Goal: Find specific page/section: Find specific page/section

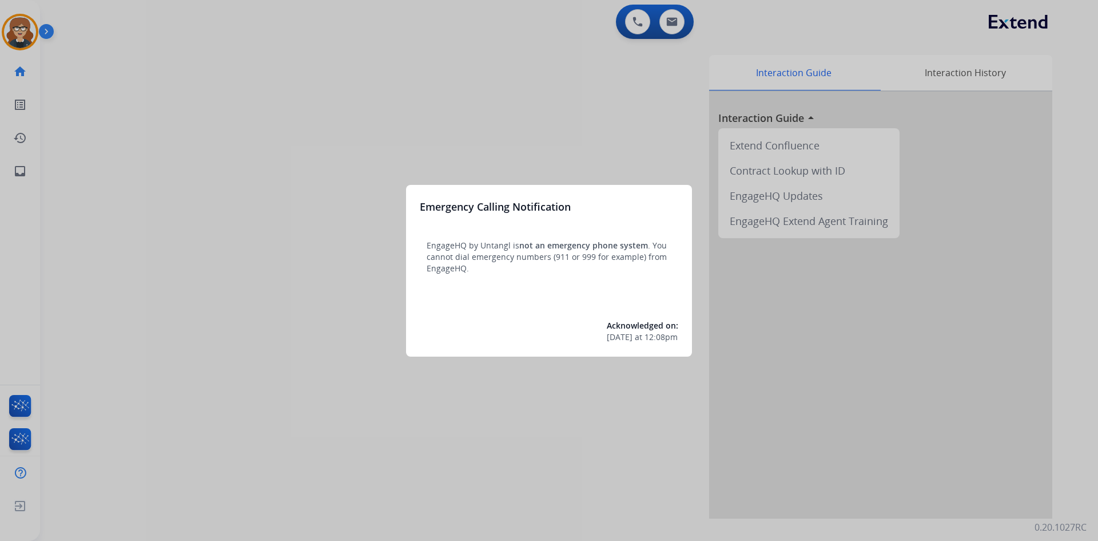
click at [287, 158] on div at bounding box center [549, 270] width 1098 height 541
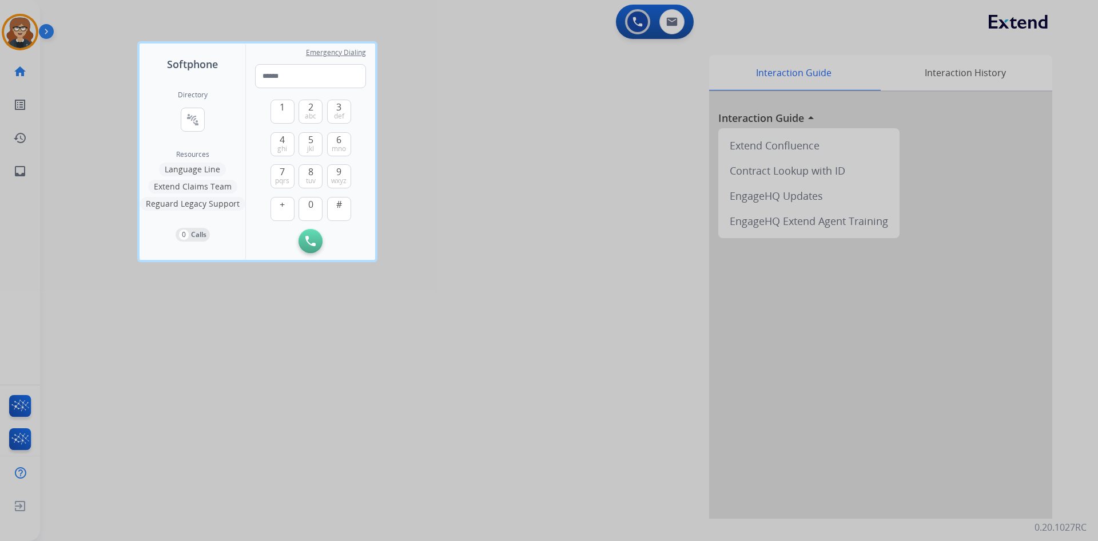
click at [22, 29] on div at bounding box center [549, 270] width 1098 height 541
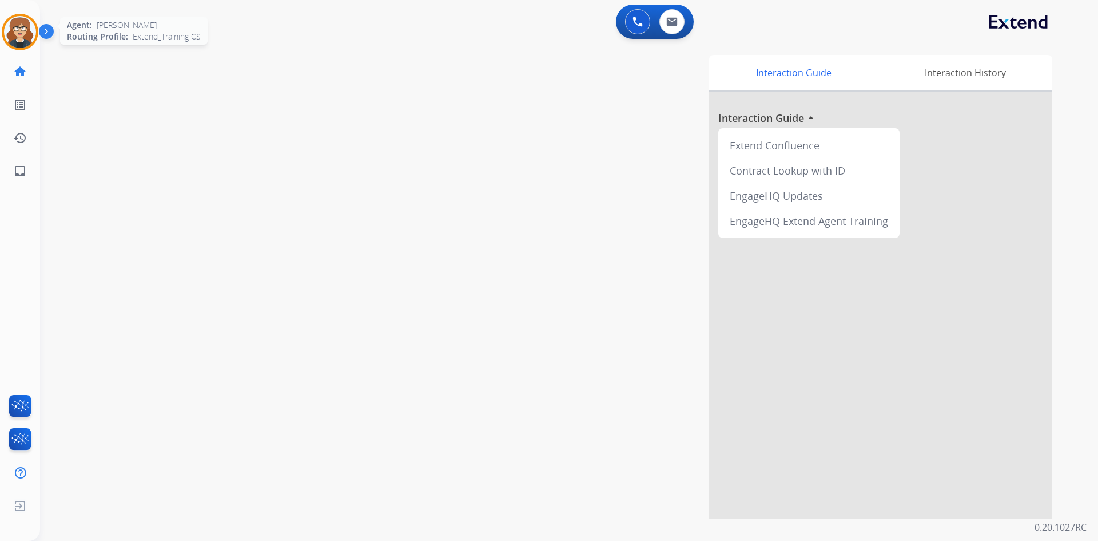
click at [27, 30] on img at bounding box center [20, 32] width 32 height 32
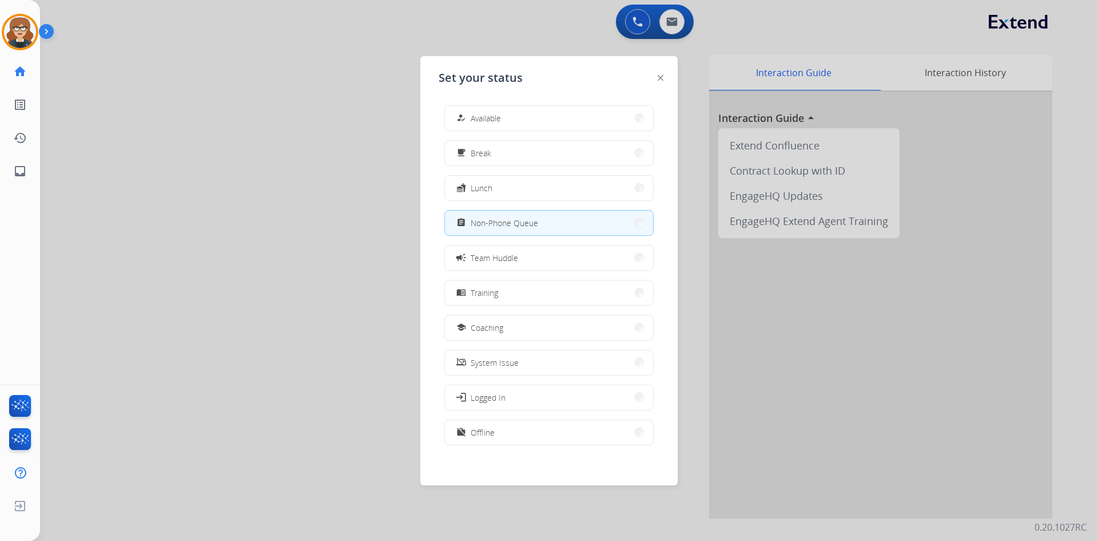
click at [300, 181] on div at bounding box center [549, 270] width 1098 height 541
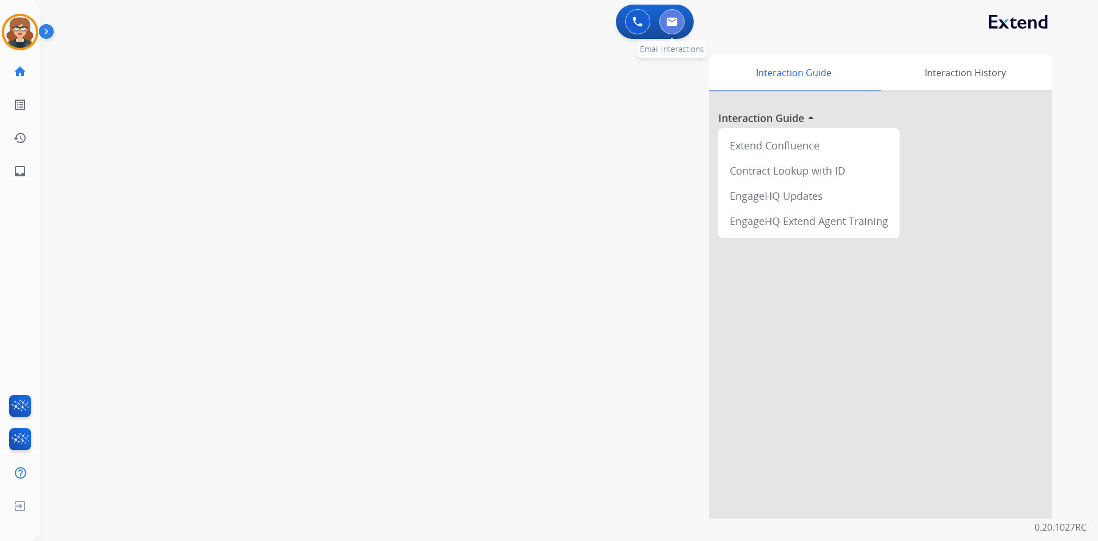
click at [676, 21] on img at bounding box center [672, 21] width 11 height 9
select select "**********"
